Goal: Book appointment/travel/reservation

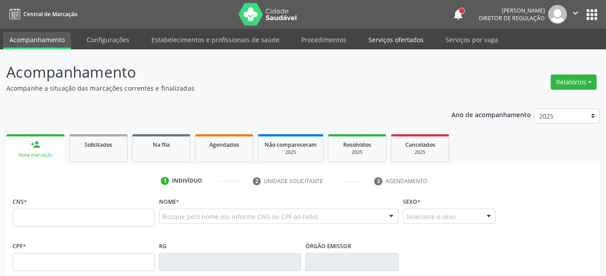
click at [393, 37] on link "Serviços ofertados" at bounding box center [396, 40] width 68 height 16
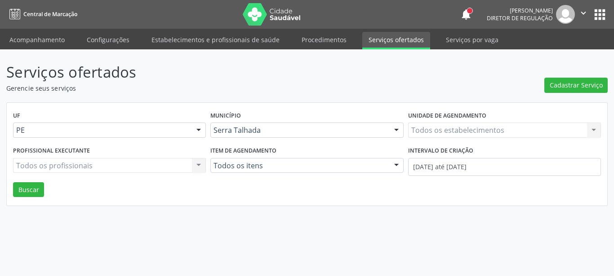
click at [435, 131] on div "Todos os estabelecimentos Todos os estabelecimentos Nenhum resultado encontrado…" at bounding box center [504, 130] width 193 height 15
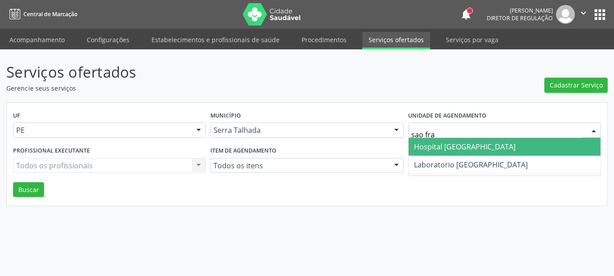
type input "sao fran"
click at [489, 140] on span "Hospital [GEOGRAPHIC_DATA]" at bounding box center [505, 147] width 192 height 18
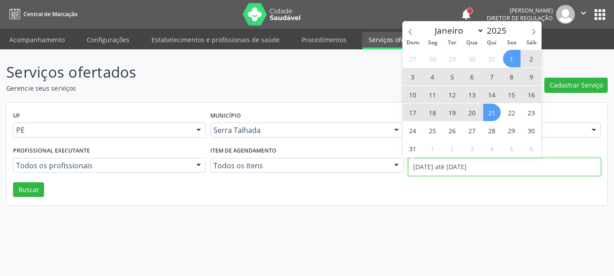
click at [425, 169] on input "[DATE] até [DATE]" at bounding box center [504, 167] width 193 height 18
click at [408, 32] on icon at bounding box center [410, 32] width 6 height 6
select select "6"
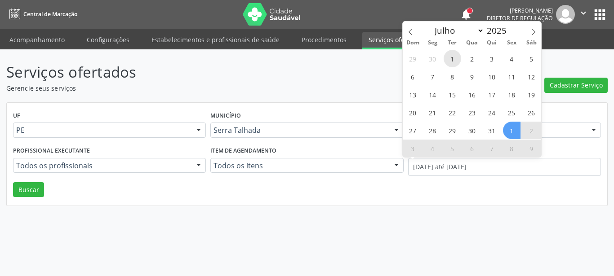
click at [449, 58] on span "1" at bounding box center [453, 59] width 18 height 18
type input "[DATE]"
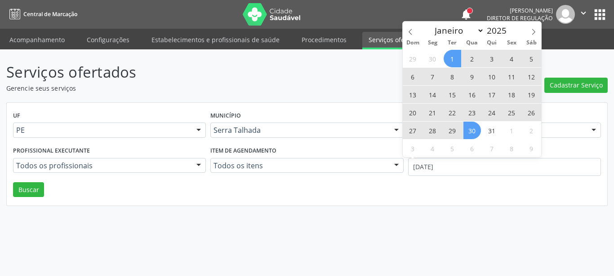
click at [473, 135] on span "30" at bounding box center [472, 131] width 18 height 18
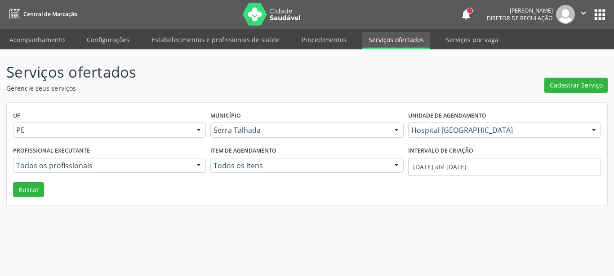
click at [44, 186] on div "UF PE PE Nenhum resultado encontrado para: " " Não há nenhuma opção para ser ex…" at bounding box center [307, 154] width 600 height 103
click at [36, 190] on button "Buscar" at bounding box center [28, 189] width 31 height 15
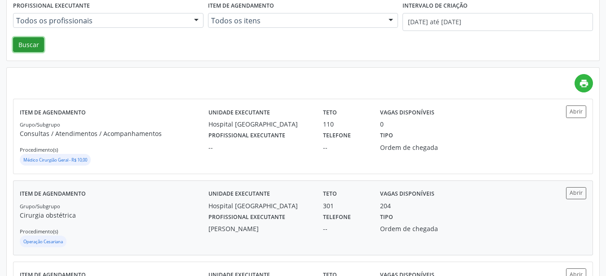
scroll to position [183, 0]
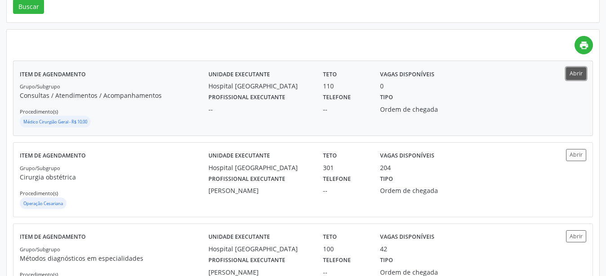
click at [577, 75] on button "Abrir" at bounding box center [576, 73] width 20 height 12
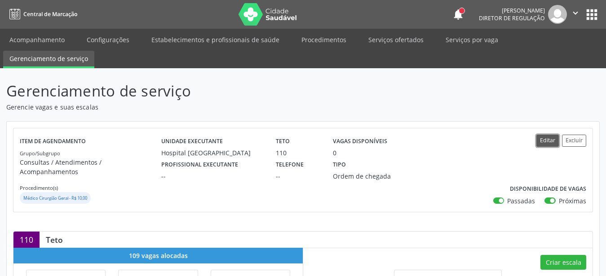
click at [550, 138] on button "Editar" at bounding box center [548, 141] width 22 height 12
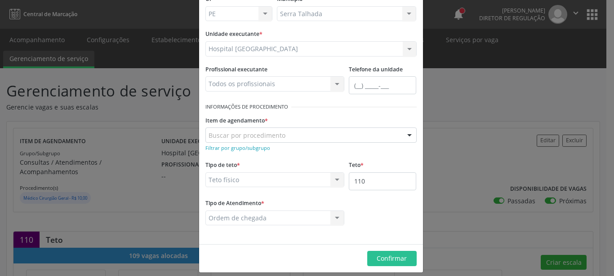
scroll to position [71, 0]
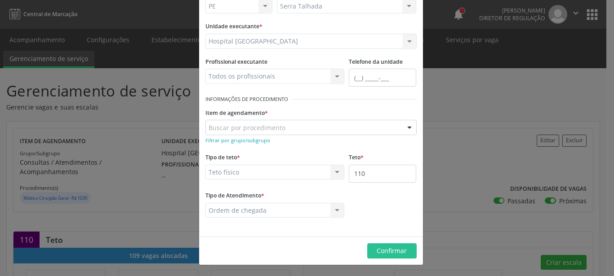
click at [515, 143] on div "Editar Serviço × Informações de Local UF * PE PE Nenhum resultado encontrado pa…" at bounding box center [307, 138] width 614 height 276
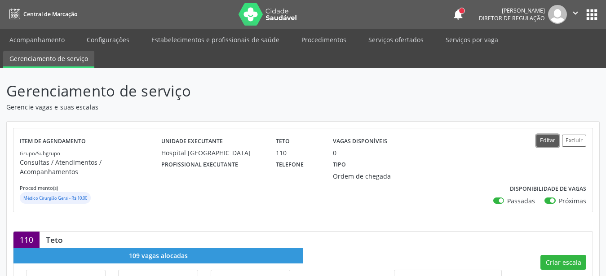
click at [552, 140] on button "Editar" at bounding box center [548, 141] width 22 height 12
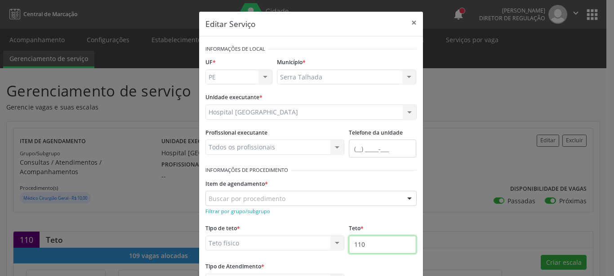
click at [364, 249] on input "110" at bounding box center [382, 245] width 67 height 18
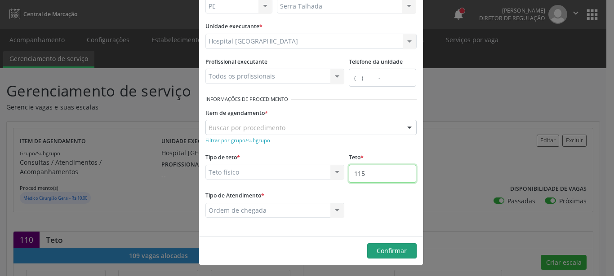
type input "115"
click at [379, 249] on span "Confirmar" at bounding box center [392, 251] width 30 height 9
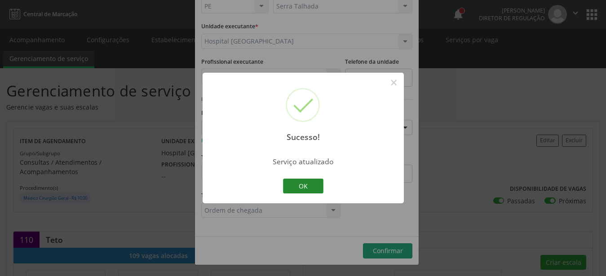
click at [305, 186] on button "OK" at bounding box center [303, 186] width 40 height 15
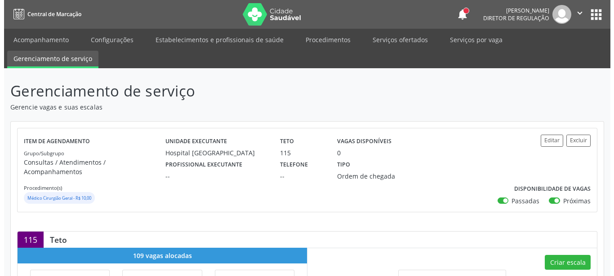
scroll to position [46, 0]
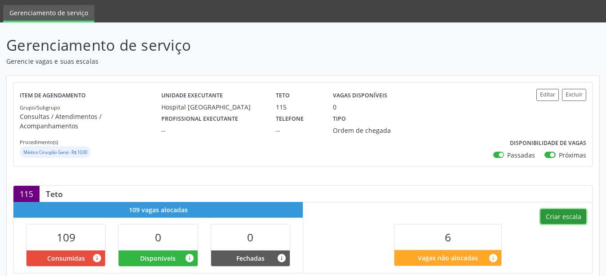
click at [570, 209] on button "Criar escala" at bounding box center [564, 216] width 46 height 15
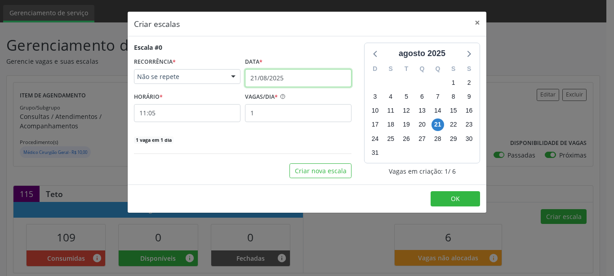
click at [269, 83] on input "21/08/2025" at bounding box center [298, 78] width 107 height 18
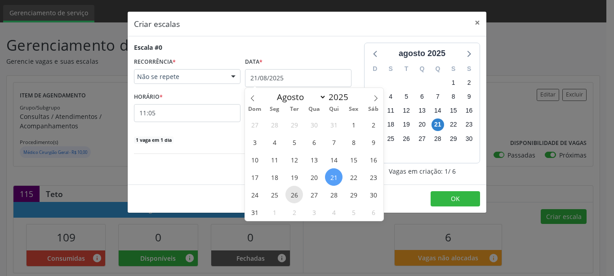
click at [288, 197] on span "26" at bounding box center [294, 195] width 18 height 18
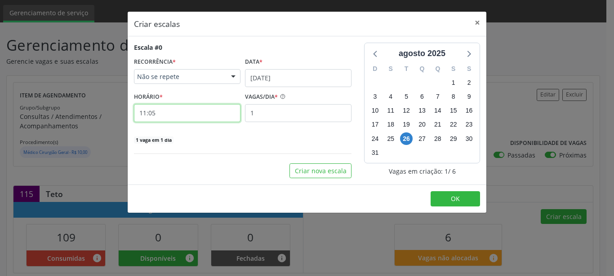
click at [155, 111] on input "11:05" at bounding box center [187, 113] width 107 height 18
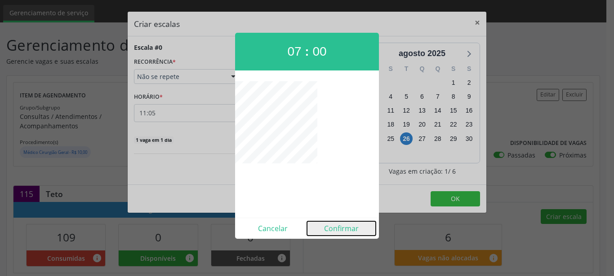
click at [342, 230] on button "Confirmar" at bounding box center [341, 229] width 69 height 14
type input "07:00"
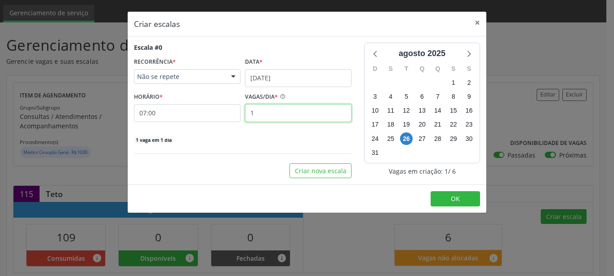
click at [269, 111] on input "1" at bounding box center [298, 113] width 107 height 18
type input "3"
click at [451, 201] on button "OK" at bounding box center [455, 198] width 49 height 15
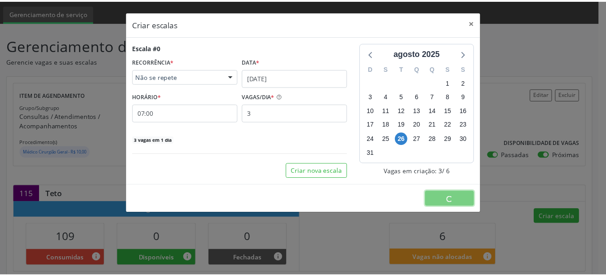
scroll to position [0, 0]
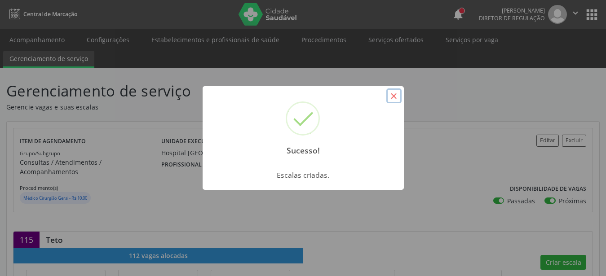
click at [390, 93] on button "×" at bounding box center [393, 96] width 15 height 15
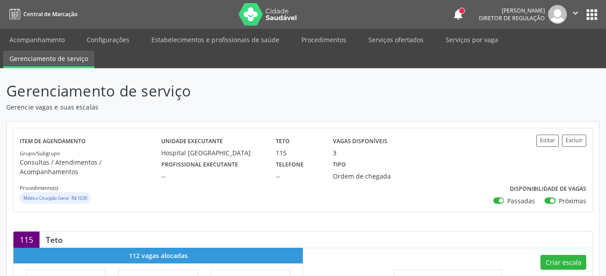
click at [584, 16] on button "" at bounding box center [575, 14] width 17 height 19
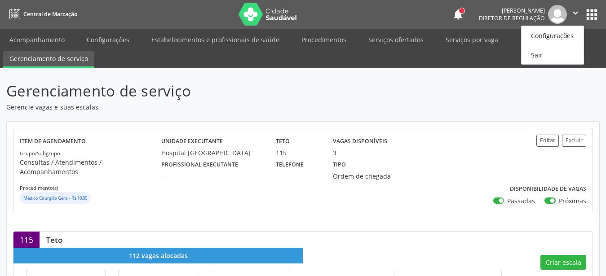
click at [481, 139] on div "Unidade executante Hospital Sao Francisco Teto 115 Vagas disponíveis 3" at bounding box center [326, 146] width 343 height 23
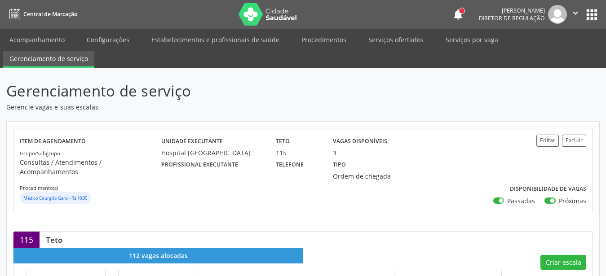
click at [593, 13] on button "apps" at bounding box center [592, 15] width 16 height 16
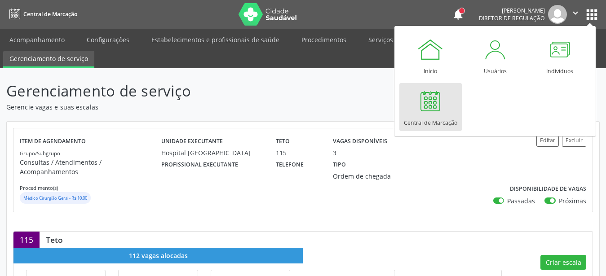
click at [435, 120] on div "Central de Marcação" at bounding box center [430, 121] width 53 height 12
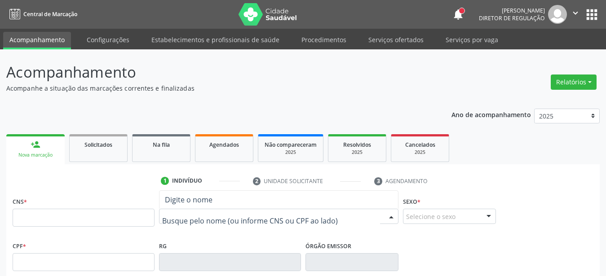
paste input "Diana Maria da Conceicao"
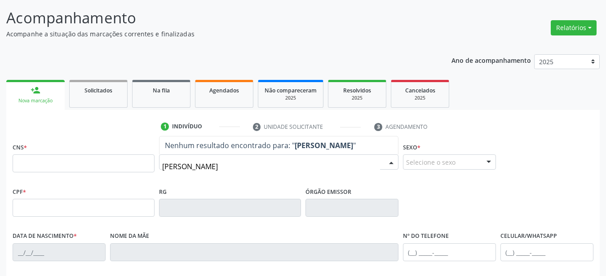
scroll to position [92, 0]
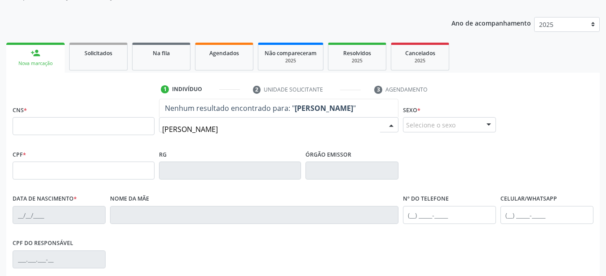
drag, startPoint x: 467, startPoint y: 129, endPoint x: 462, endPoint y: 140, distance: 12.9
click at [467, 128] on div "Selecione o sexo" at bounding box center [449, 124] width 93 height 15
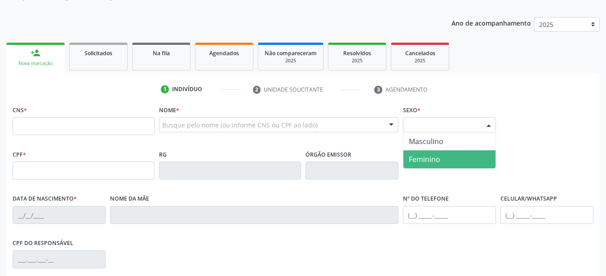
click at [441, 161] on span "Feminino" at bounding box center [450, 160] width 92 height 18
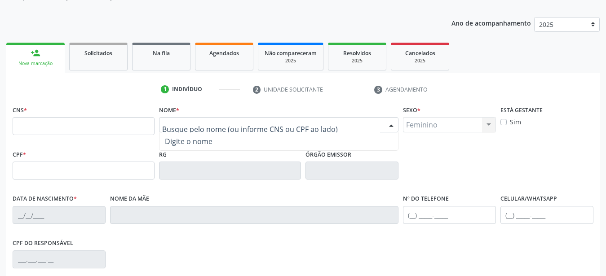
paste input "Diana Maria da Conceicao"
type input "Diana Maria da Conceicao"
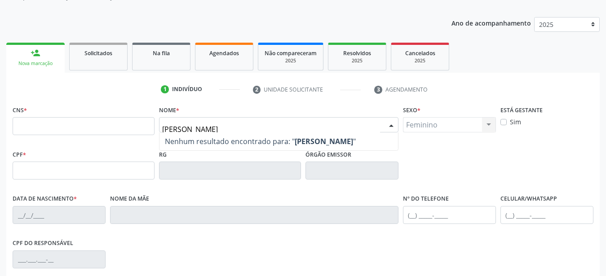
click at [296, 131] on input "Diana Maria da Conceicao" at bounding box center [271, 129] width 218 height 18
click at [296, 142] on ul "Nenhum resultado encontrado para: " Diana Maria da Conceicao " Não há nenhuma o…" at bounding box center [279, 142] width 239 height 18
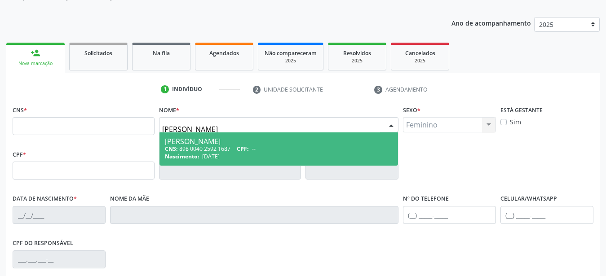
click at [249, 160] on div "Nascimento: 23/06/1991" at bounding box center [279, 157] width 228 height 8
type input "898 0040 2592 1687"
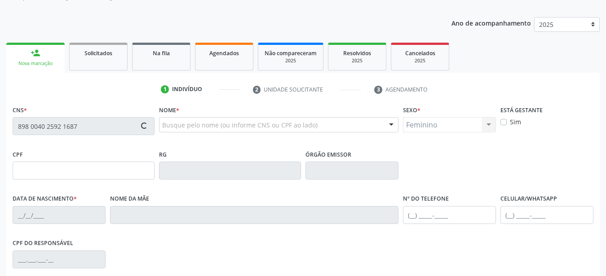
type input "23/06/1991"
type input "Rousa Maria da Conceicao"
type input "(87) 99999-9999"
type input "416"
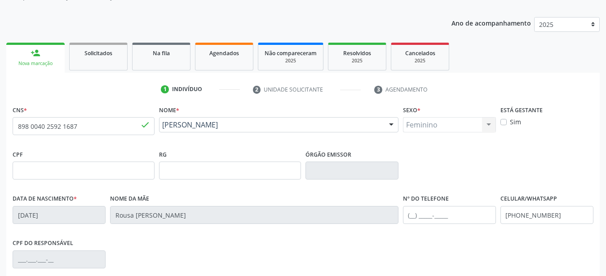
scroll to position [183, 0]
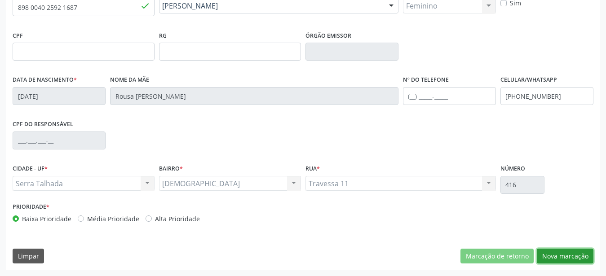
click at [576, 257] on button "Nova marcação" at bounding box center [565, 256] width 57 height 15
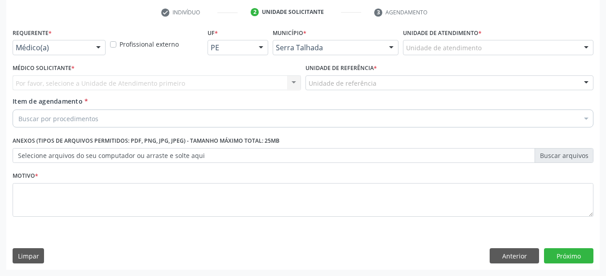
scroll to position [176, 0]
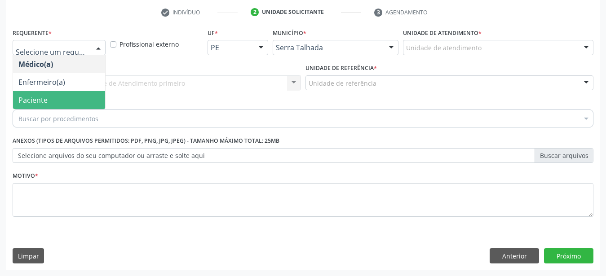
click at [28, 95] on span "Paciente" at bounding box center [32, 100] width 29 height 10
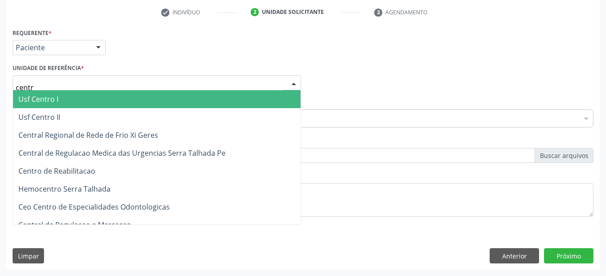
type input "centro"
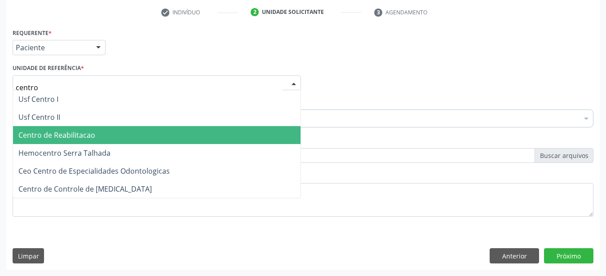
click at [36, 133] on span "Centro de Reabilitacao" at bounding box center [157, 135] width 288 height 18
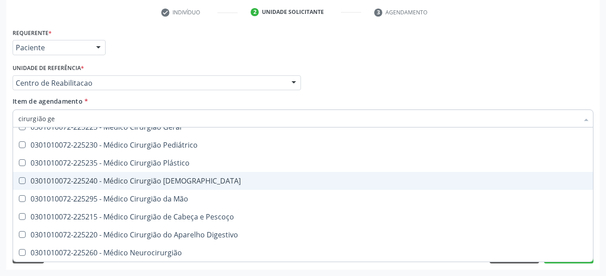
scroll to position [0, 0]
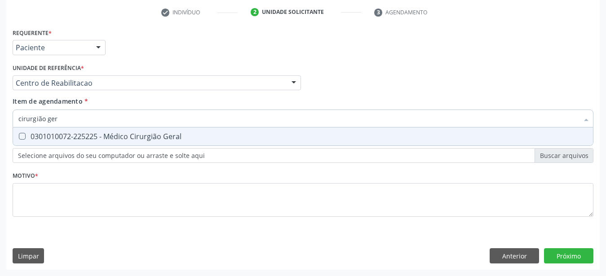
type input "cirurgião gera"
click at [162, 133] on div "0301010072-225225 - Médico Cirurgião Geral" at bounding box center [302, 136] width 569 height 7
checkbox Geral "true"
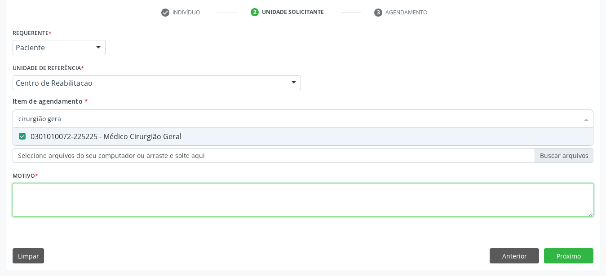
click at [144, 200] on textarea at bounding box center [303, 200] width 581 height 34
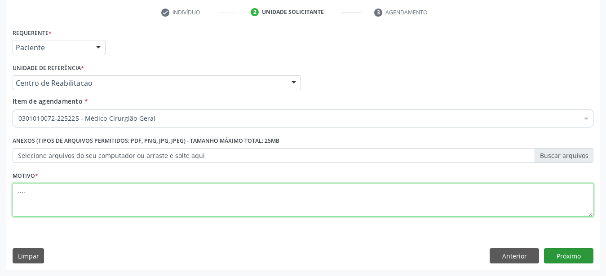
type textarea "...."
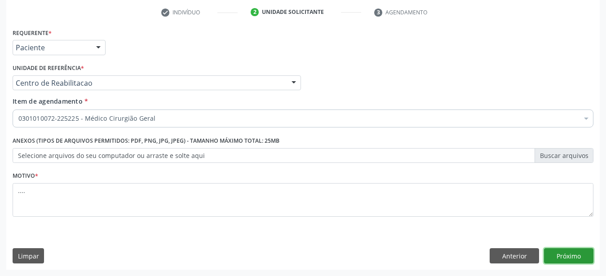
click at [579, 258] on button "Próximo" at bounding box center [568, 256] width 49 height 15
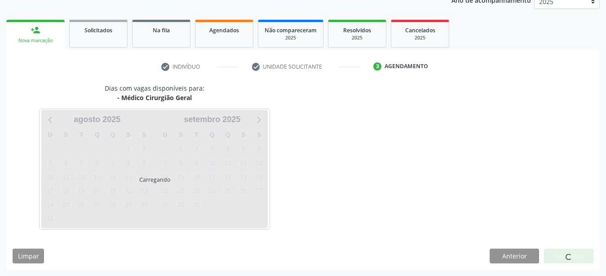
scroll to position [115, 0]
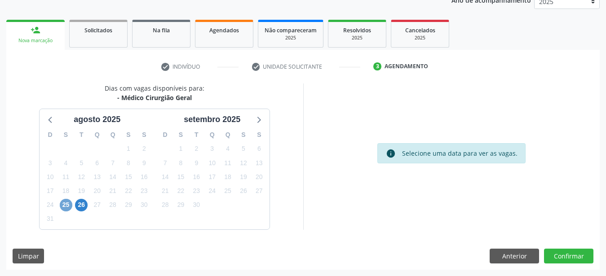
click at [71, 205] on span "25" at bounding box center [66, 205] width 13 height 13
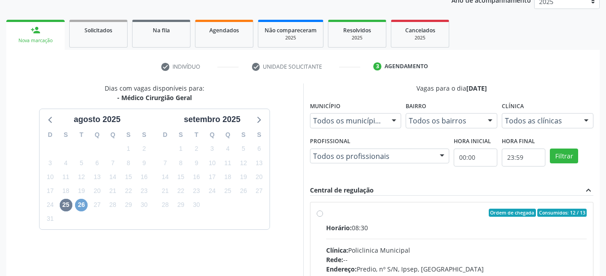
click at [82, 204] on span "26" at bounding box center [81, 205] width 13 height 13
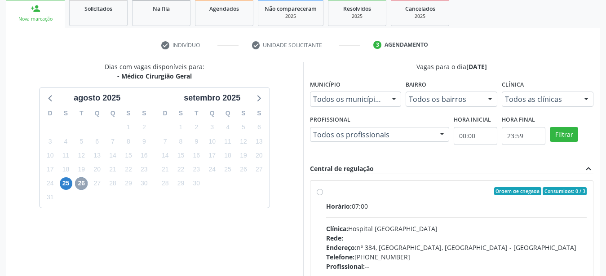
scroll to position [206, 0]
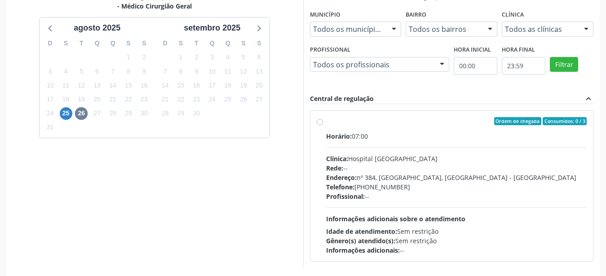
click at [320, 119] on div "Ordem de chegada Consumidos: 0 / 3 Horário: 07:00 Clínica: Hospital Sao Francis…" at bounding box center [452, 186] width 271 height 138
radio input "true"
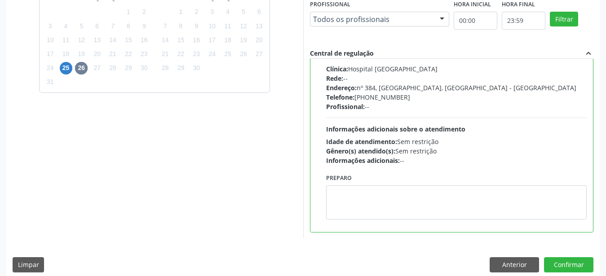
scroll to position [260, 0]
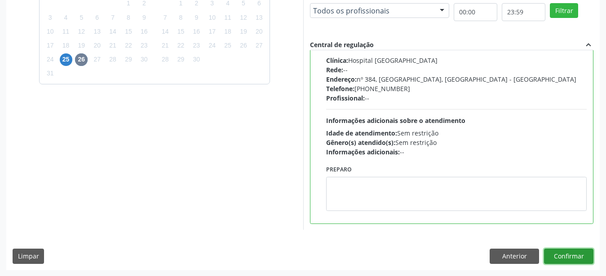
click at [565, 258] on button "Confirmar" at bounding box center [568, 256] width 49 height 15
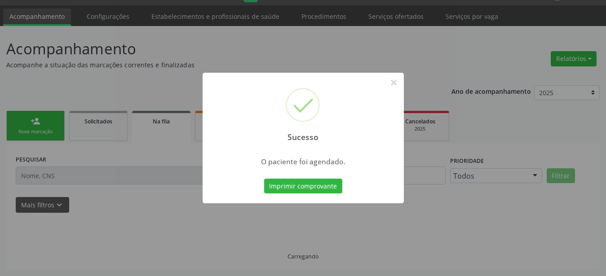
scroll to position [23, 0]
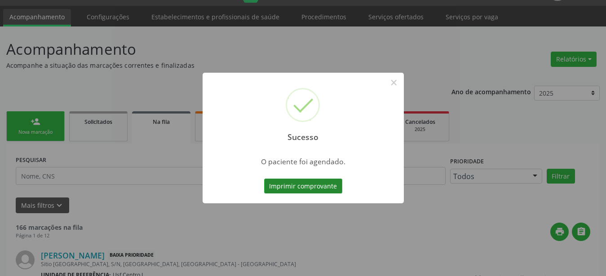
click at [285, 187] on button "Imprimir comprovante" at bounding box center [303, 186] width 78 height 15
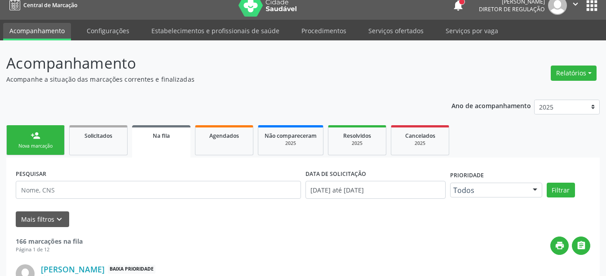
scroll to position [0, 0]
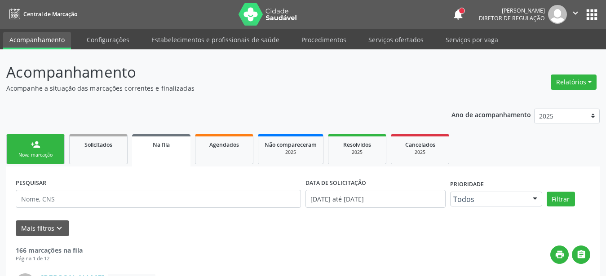
click at [594, 11] on button "apps" at bounding box center [592, 15] width 16 height 16
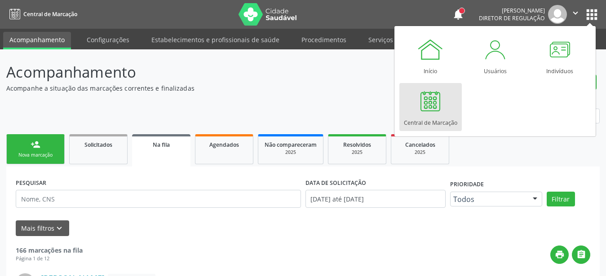
click at [433, 108] on div at bounding box center [430, 101] width 27 height 27
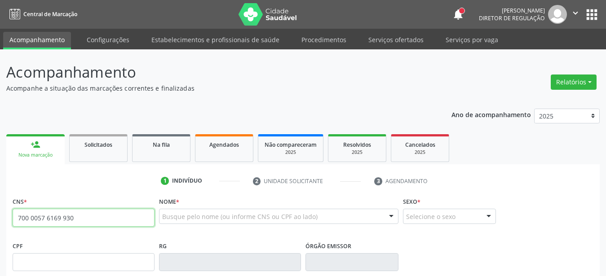
type input "700 0057 6169 9308"
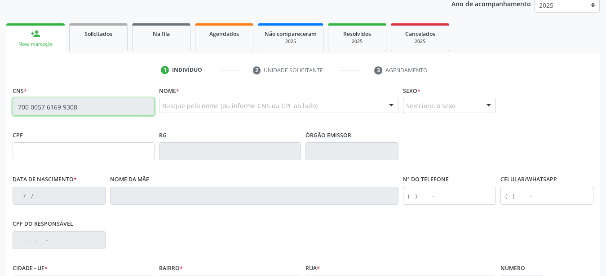
scroll to position [138, 0]
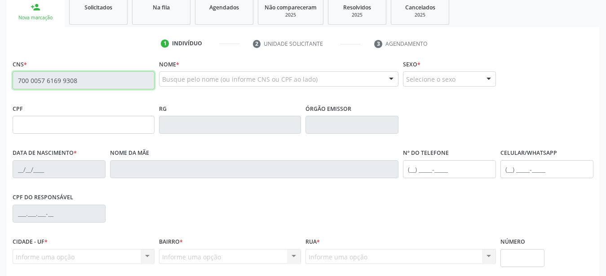
type input "18/06/1973"
type input "Terezinha Lacerda Quirino"
type input "S/N"
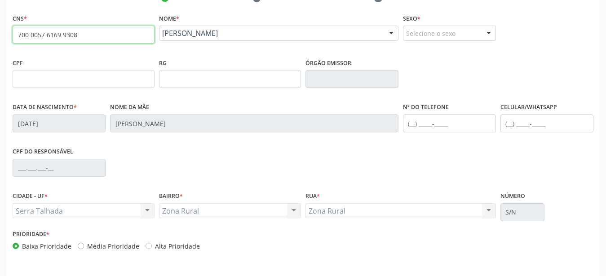
scroll to position [211, 0]
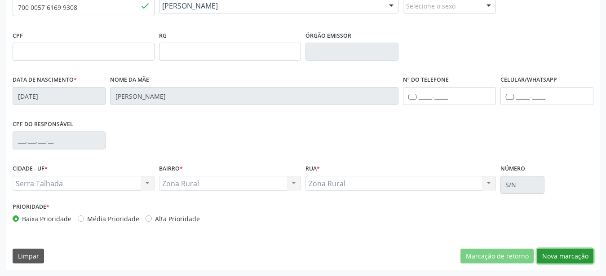
click at [559, 252] on button "Nova marcação" at bounding box center [565, 256] width 57 height 15
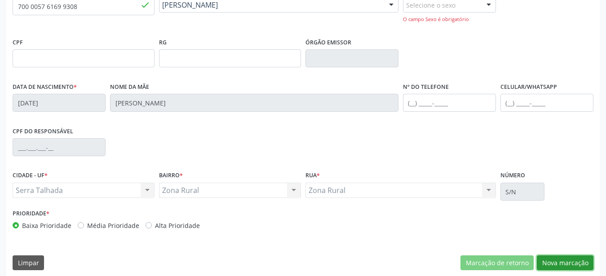
scroll to position [218, 0]
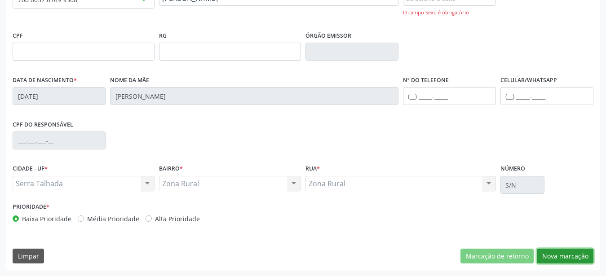
click at [582, 260] on button "Nova marcação" at bounding box center [565, 256] width 57 height 15
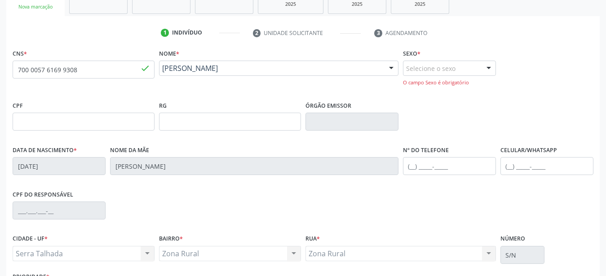
scroll to position [127, 0]
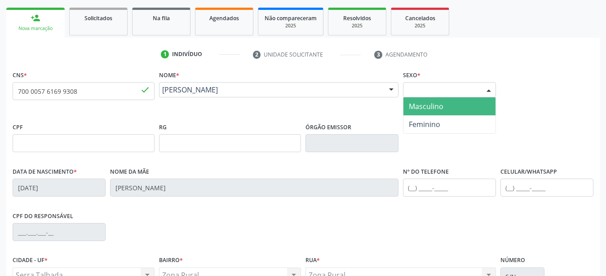
click at [465, 89] on div "Selecione o sexo" at bounding box center [449, 89] width 93 height 15
click at [458, 106] on span "Masculino" at bounding box center [450, 107] width 92 height 18
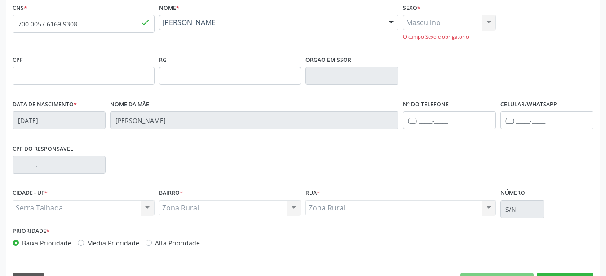
scroll to position [218, 0]
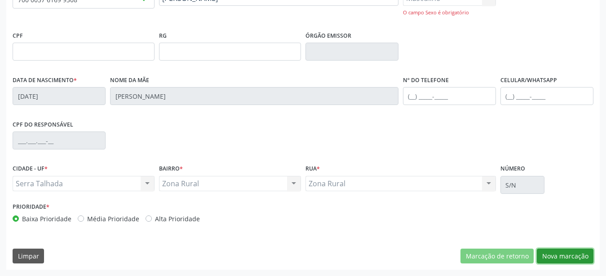
click at [577, 253] on button "Nova marcação" at bounding box center [565, 256] width 57 height 15
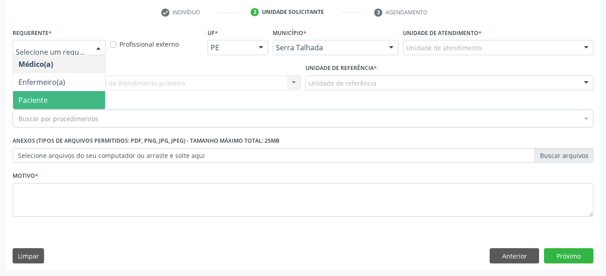
click at [46, 95] on span "Paciente" at bounding box center [32, 100] width 29 height 10
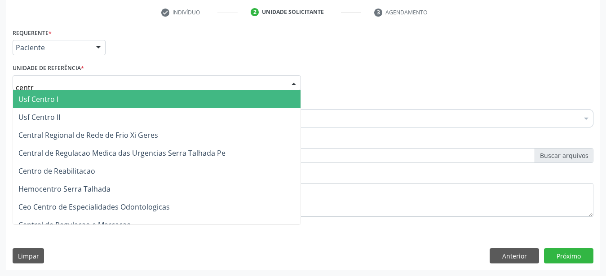
type input "centro"
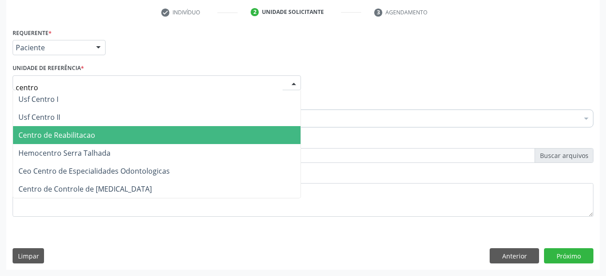
click at [58, 130] on span "Centro de Reabilitacao" at bounding box center [56, 135] width 77 height 10
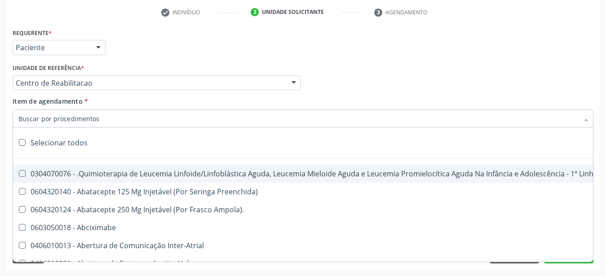
click at [52, 110] on input "Item de agendamento *" at bounding box center [298, 119] width 560 height 18
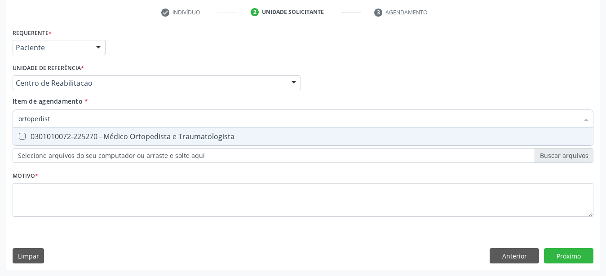
type input "ortopedista"
click at [57, 133] on div "0301010072-225270 - Médico Ortopedista e Traumatologista" at bounding box center [302, 136] width 569 height 7
checkbox Traumatologista "true"
click at [59, 177] on div "Requerente * Paciente Médico(a) Enfermeiro(a) Paciente Nenhum resultado encontr…" at bounding box center [303, 128] width 581 height 204
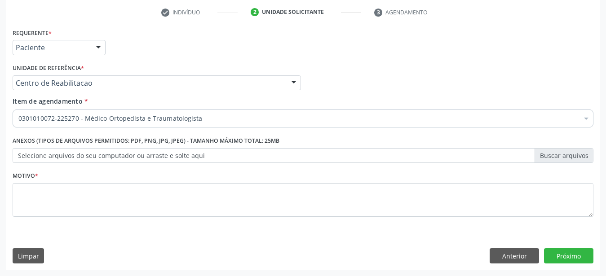
click at [59, 185] on span "0301010072-225270 - Médico Ortopedista e Traumatologista" at bounding box center [368, 185] width 711 height 18
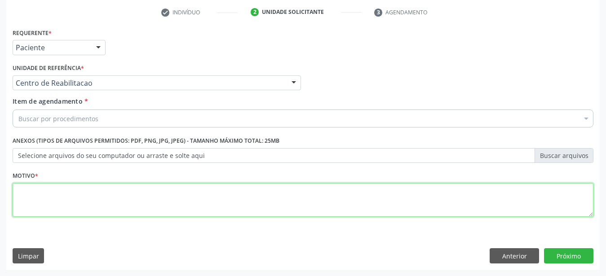
click at [62, 188] on textarea at bounding box center [303, 200] width 581 height 34
type textarea "...."
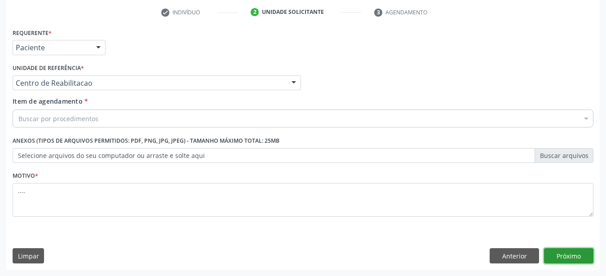
drag, startPoint x: 585, startPoint y: 252, endPoint x: 568, endPoint y: 257, distance: 17.8
click at [584, 252] on button "Próximo" at bounding box center [568, 256] width 49 height 15
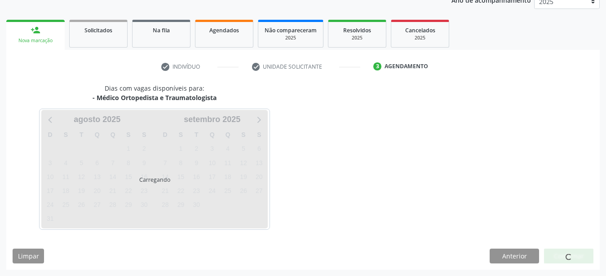
scroll to position [115, 0]
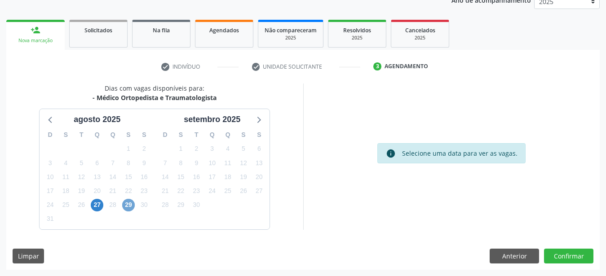
click at [130, 206] on span "29" at bounding box center [128, 205] width 13 height 13
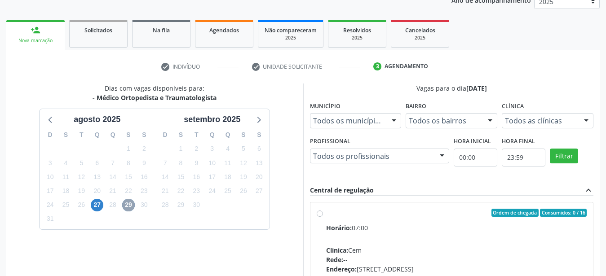
scroll to position [160, 0]
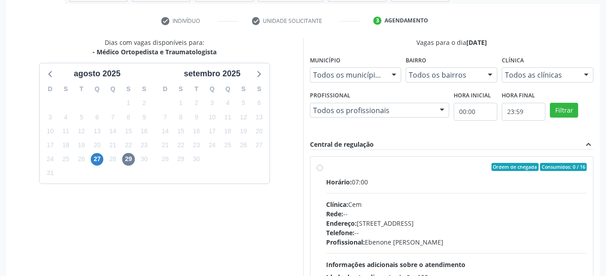
click at [326, 167] on label "Ordem de chegada Consumidos: 0 / 16 Horário: 07:00 Clínica: Cem Rede: -- Endere…" at bounding box center [456, 232] width 261 height 138
click at [320, 167] on input "Ordem de chegada Consumidos: 0 / 16 Horário: 07:00 Clínica: Cem Rede: -- Endere…" at bounding box center [320, 167] width 6 height 8
radio input "true"
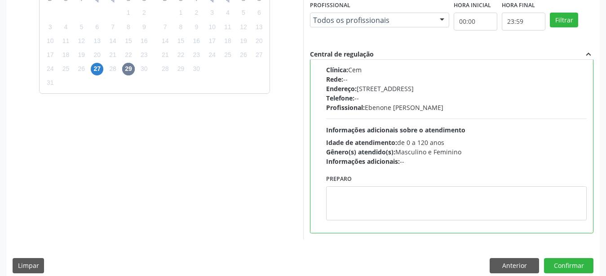
scroll to position [260, 0]
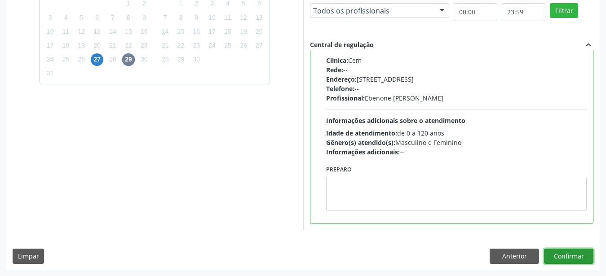
click at [574, 258] on button "Confirmar" at bounding box center [568, 256] width 49 height 15
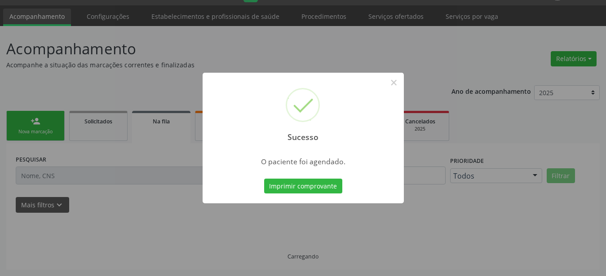
scroll to position [23, 0]
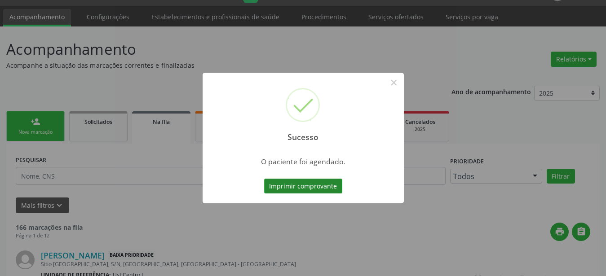
click at [309, 184] on button "Imprimir comprovante" at bounding box center [303, 186] width 78 height 15
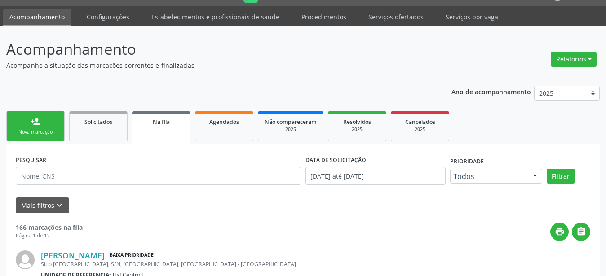
scroll to position [22, 0]
